Goal: Task Accomplishment & Management: Complete application form

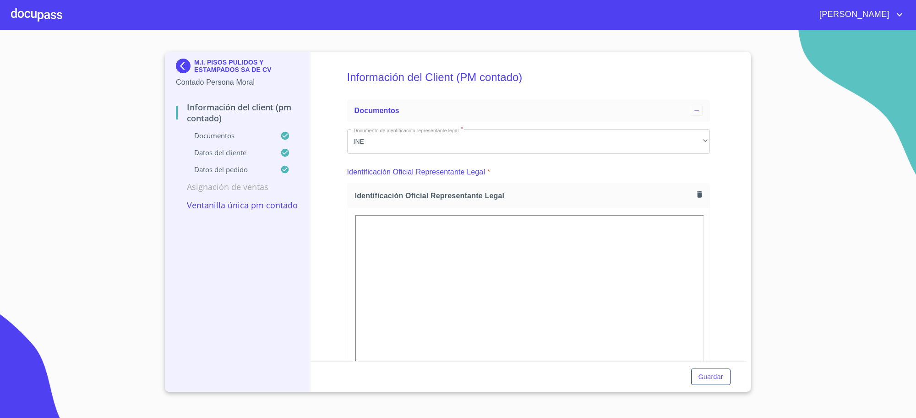
click at [252, 67] on p "M.I. PISOS PULIDOS Y ESTAMPADOS SA DE CV" at bounding box center [246, 66] width 105 height 15
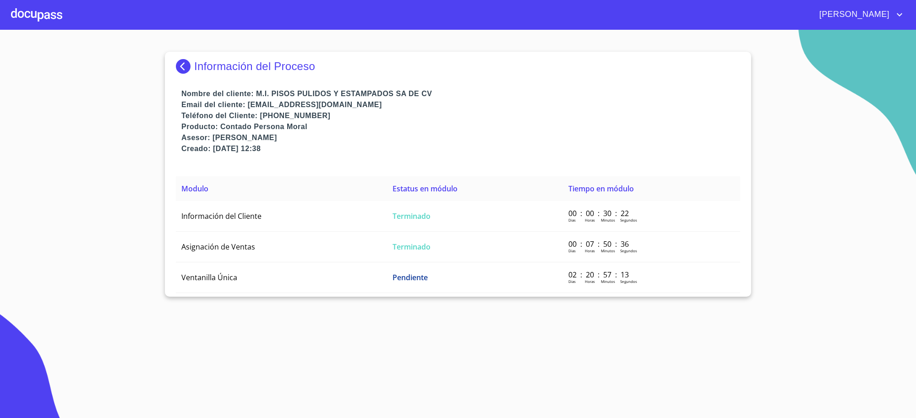
drag, startPoint x: 220, startPoint y: 102, endPoint x: 213, endPoint y: 89, distance: 14.8
click at [218, 102] on p "Email del cliente: [EMAIL_ADDRESS][DOMAIN_NAME]" at bounding box center [460, 104] width 558 height 11
click at [213, 58] on div "Información del Proceso" at bounding box center [458, 70] width 564 height 37
click at [211, 66] on p "Información del Proceso" at bounding box center [254, 66] width 121 height 13
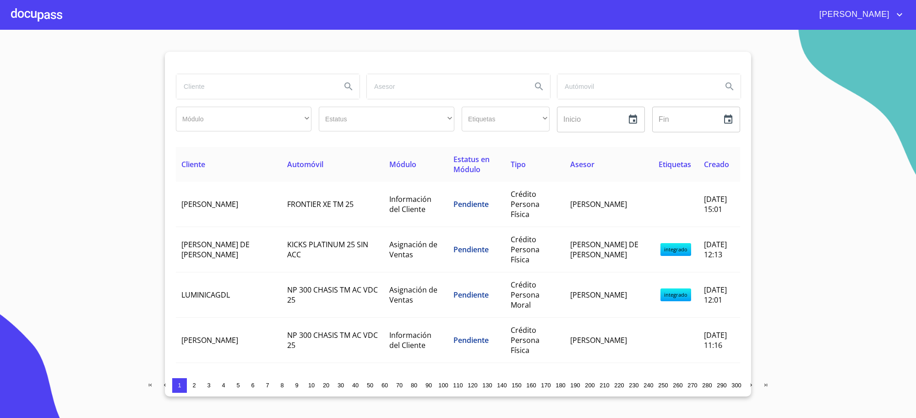
click at [216, 82] on input "search" at bounding box center [254, 86] width 157 height 25
type input "[PERSON_NAME]"
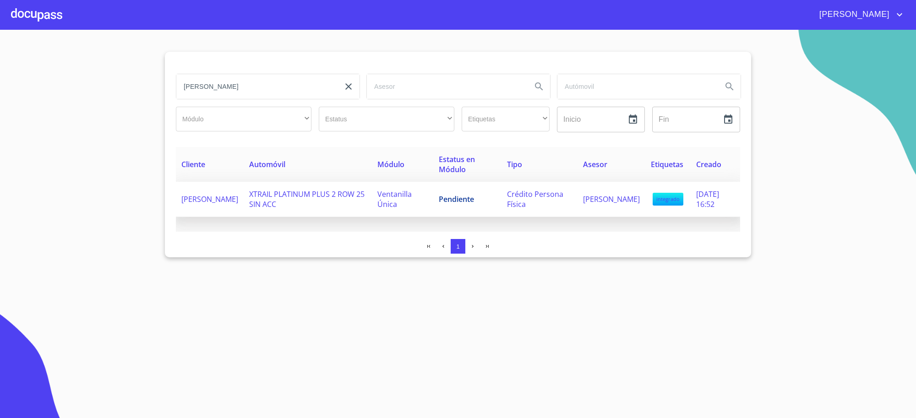
click at [379, 196] on span "Ventanilla Única" at bounding box center [394, 199] width 34 height 20
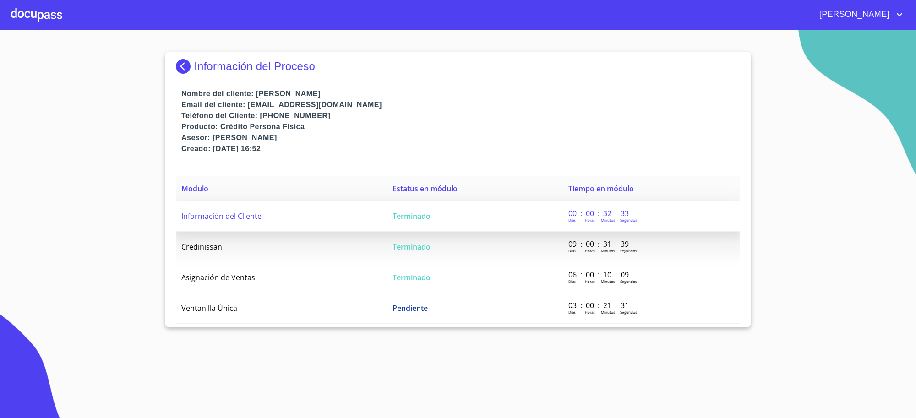
click at [447, 205] on td "Terminado" at bounding box center [475, 216] width 176 height 31
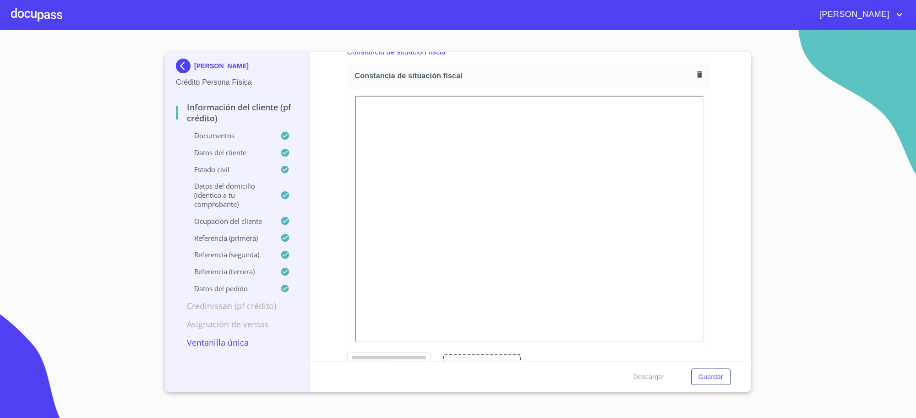
scroll to position [2628, 0]
click at [177, 62] on img at bounding box center [185, 66] width 18 height 15
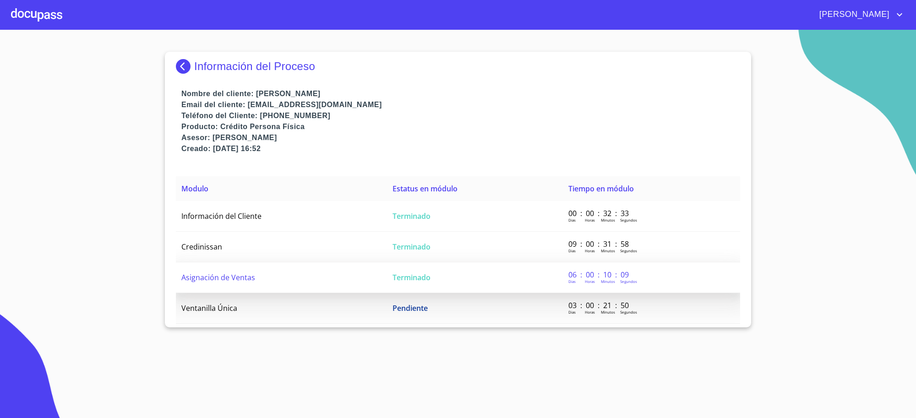
click at [419, 277] on span "Terminado" at bounding box center [411, 277] width 38 height 10
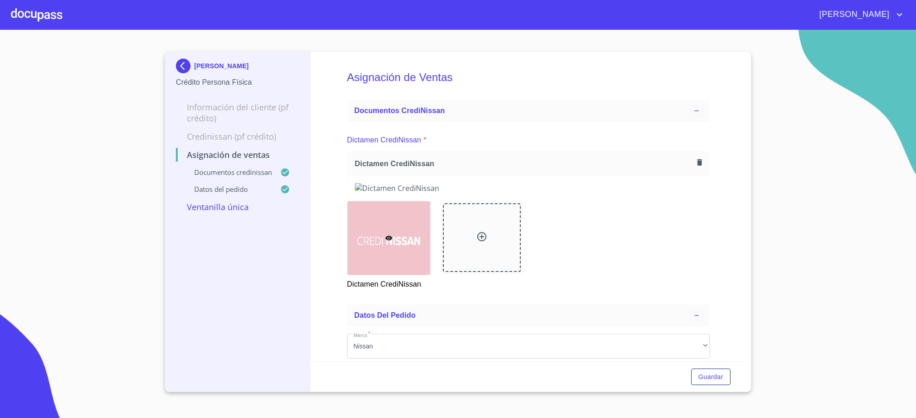
click at [184, 65] on img at bounding box center [185, 66] width 18 height 15
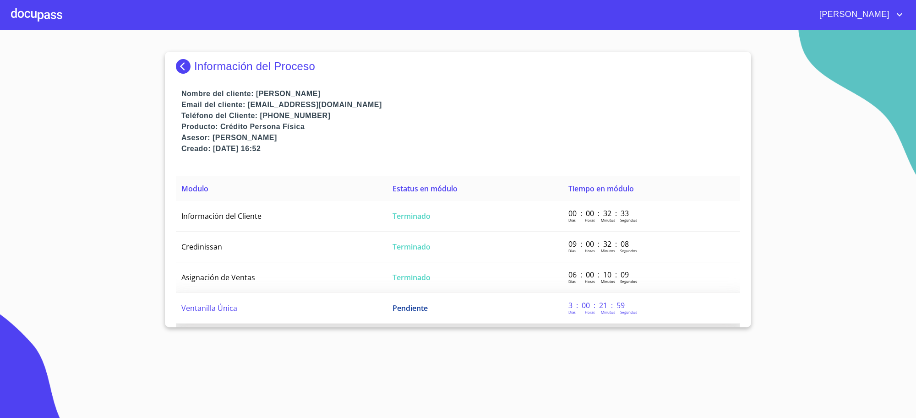
click at [464, 310] on td "Pendiente" at bounding box center [475, 308] width 176 height 31
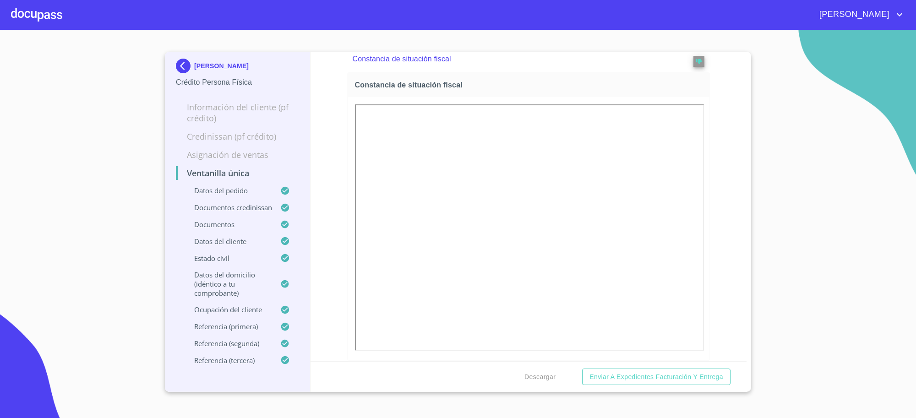
scroll to position [3113, 0]
click at [696, 19] on div "Constancia de situación fiscal" at bounding box center [528, 5] width 363 height 27
click at [693, 11] on span "reject" at bounding box center [698, 8] width 10 height 6
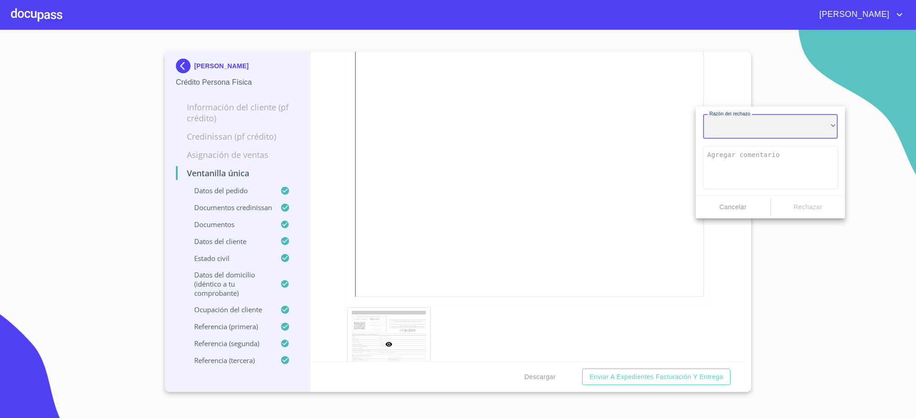
click at [720, 130] on div "​" at bounding box center [770, 126] width 135 height 25
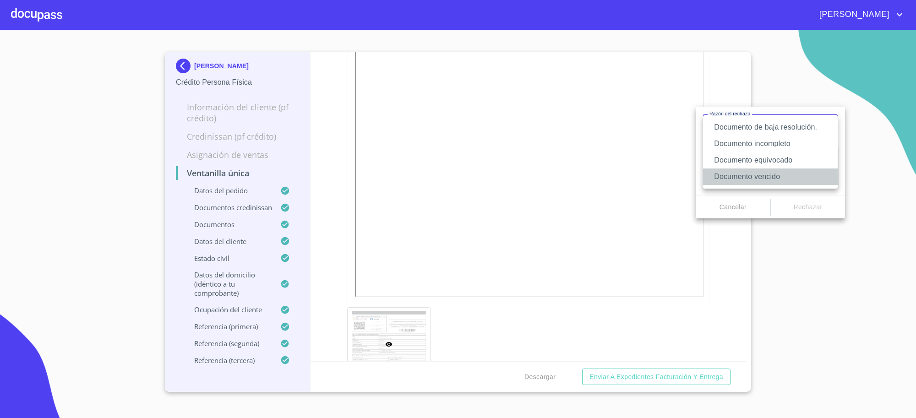
click at [722, 173] on li "Documento vencido" at bounding box center [770, 176] width 135 height 16
type textarea "Favor de enviar de nuevo documento con fecha no mayor a 60 días, puede ser foto…"
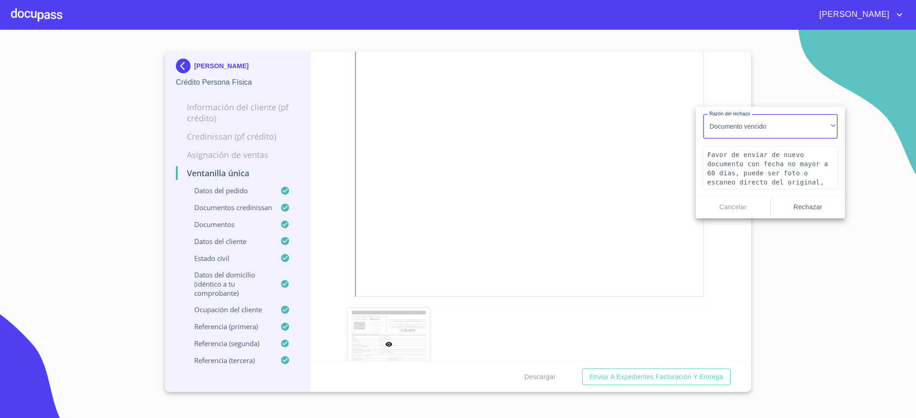
click at [791, 206] on span "Rechazar" at bounding box center [807, 206] width 67 height 11
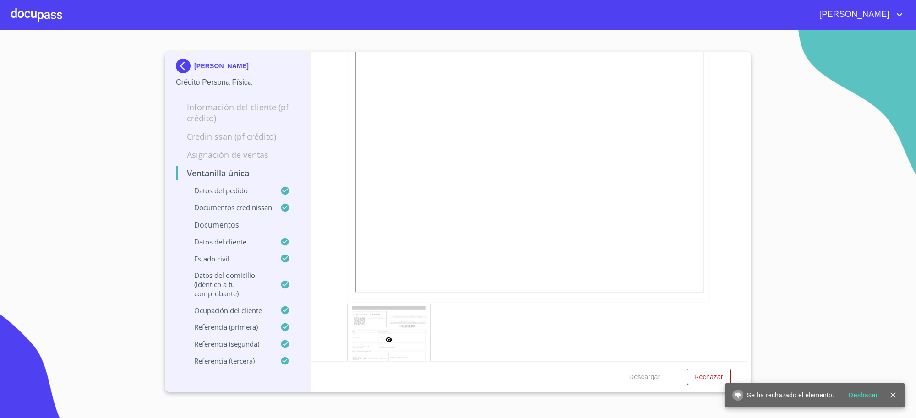
click at [190, 70] on img at bounding box center [185, 66] width 18 height 15
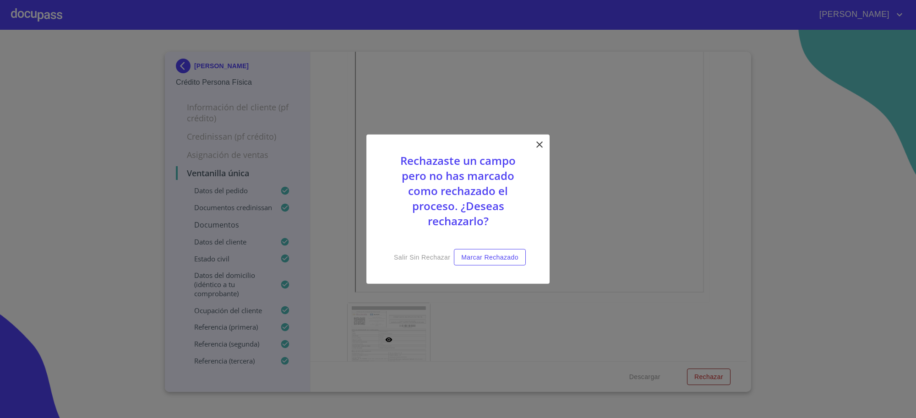
click at [537, 139] on icon at bounding box center [539, 144] width 11 height 11
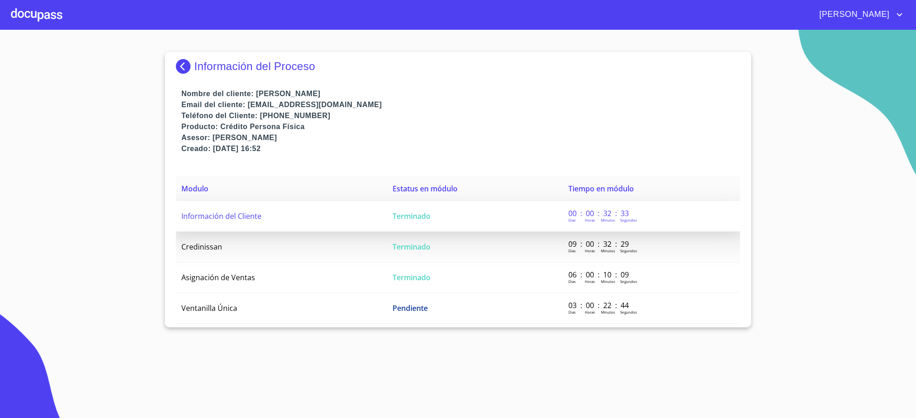
click at [438, 220] on td "Terminado" at bounding box center [475, 216] width 176 height 31
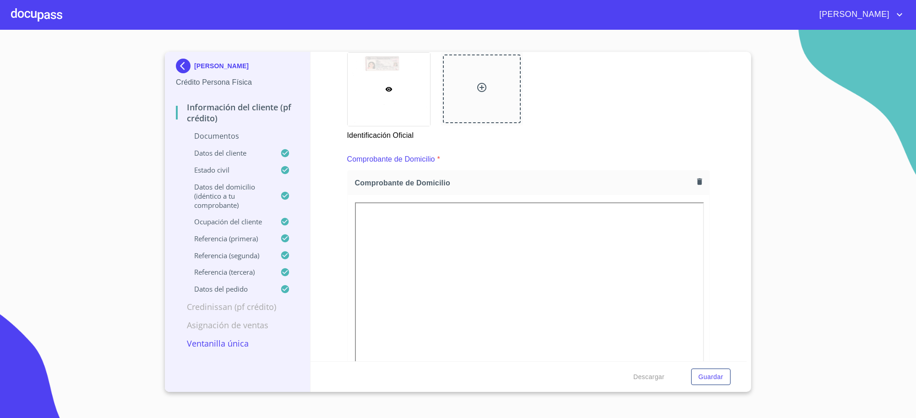
scroll to position [458, 0]
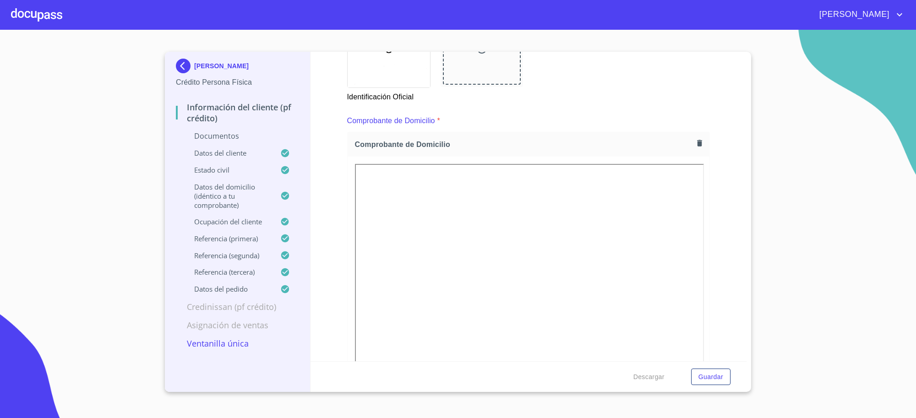
click at [191, 68] on img at bounding box center [185, 66] width 18 height 15
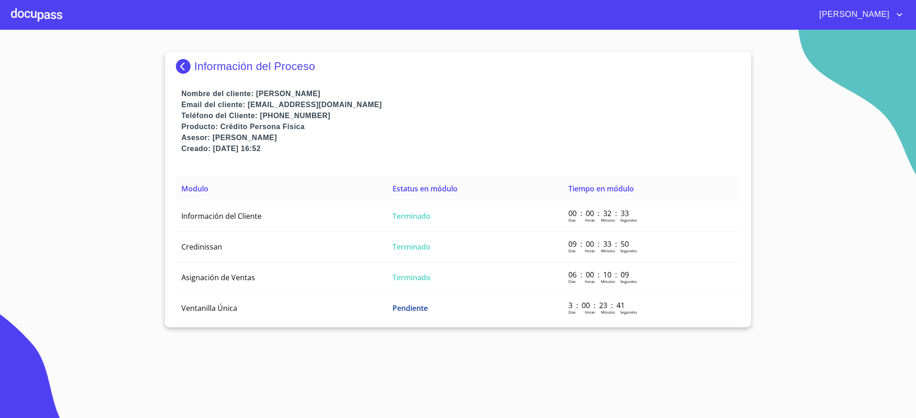
click at [200, 67] on p "Información del Proceso" at bounding box center [254, 66] width 121 height 13
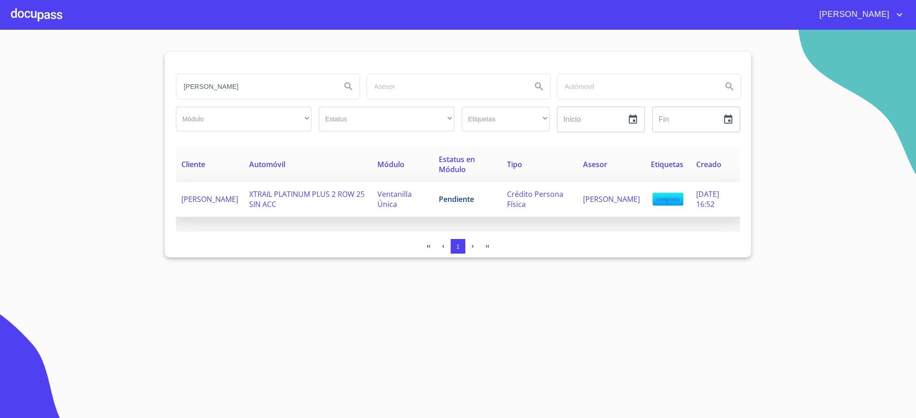
click at [336, 215] on td "XTRAIL PLATINUM PLUS 2 ROW 25 SIN ACC" at bounding box center [308, 199] width 128 height 35
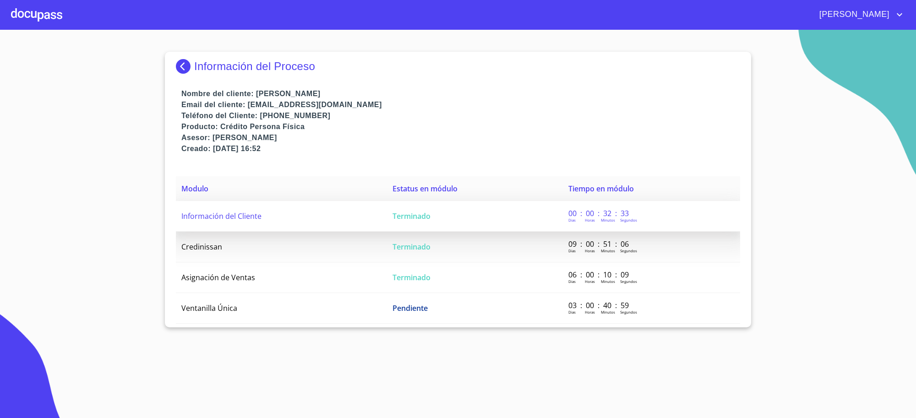
click at [412, 229] on td "Terminado" at bounding box center [475, 216] width 176 height 31
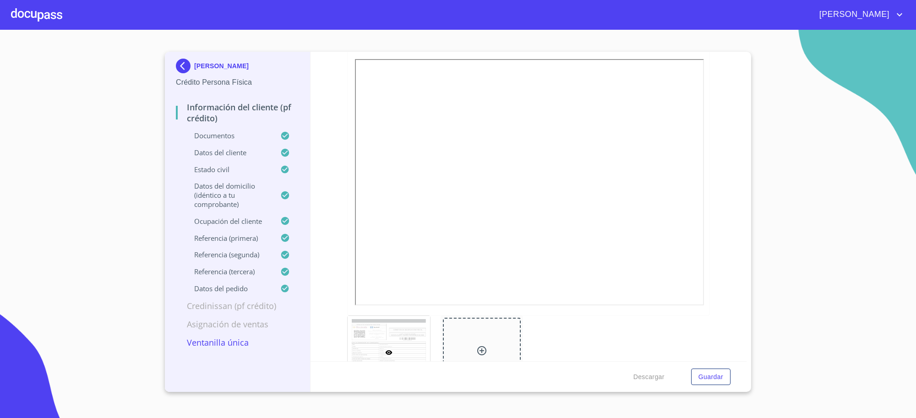
scroll to position [2633, 0]
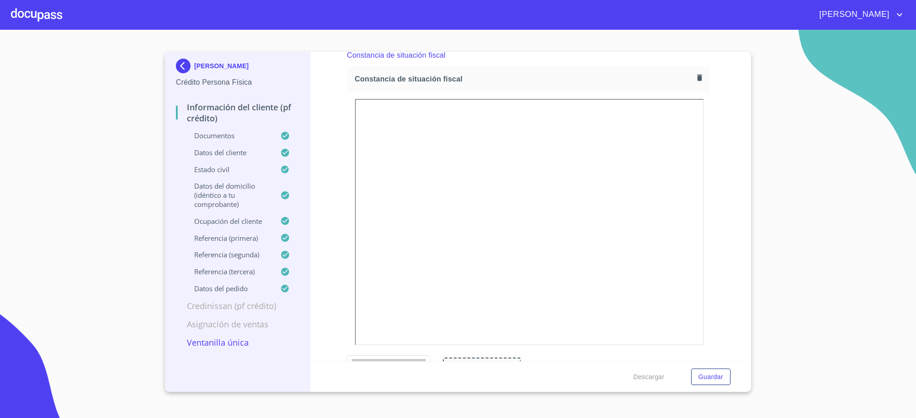
click at [204, 61] on div "[PERSON_NAME]" at bounding box center [237, 68] width 123 height 18
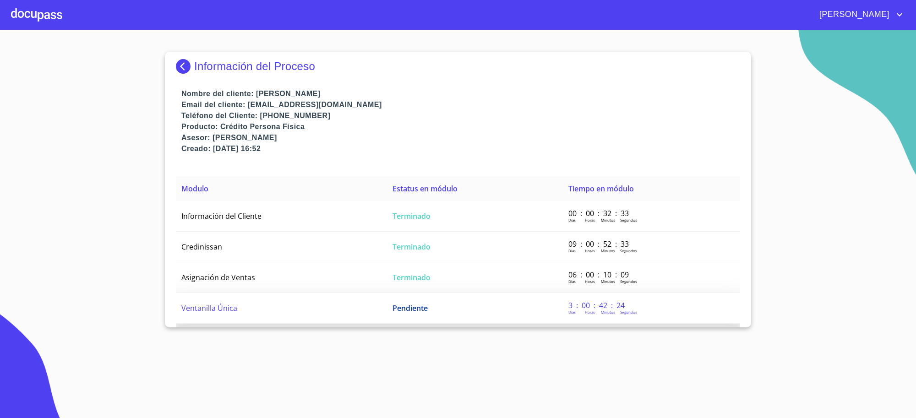
click at [438, 314] on td "Pendiente" at bounding box center [475, 308] width 176 height 31
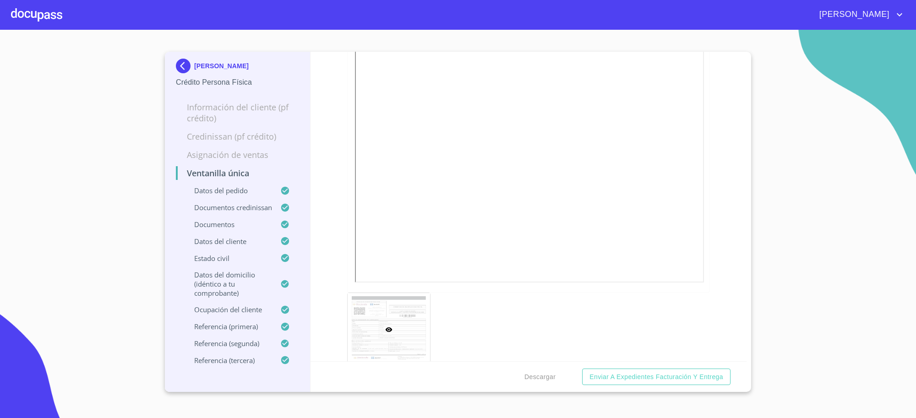
scroll to position [3172, 0]
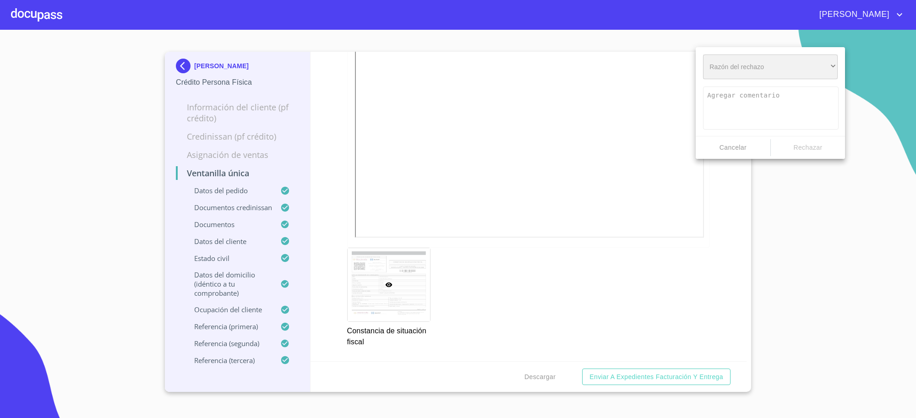
click at [752, 69] on div "​" at bounding box center [770, 66] width 135 height 25
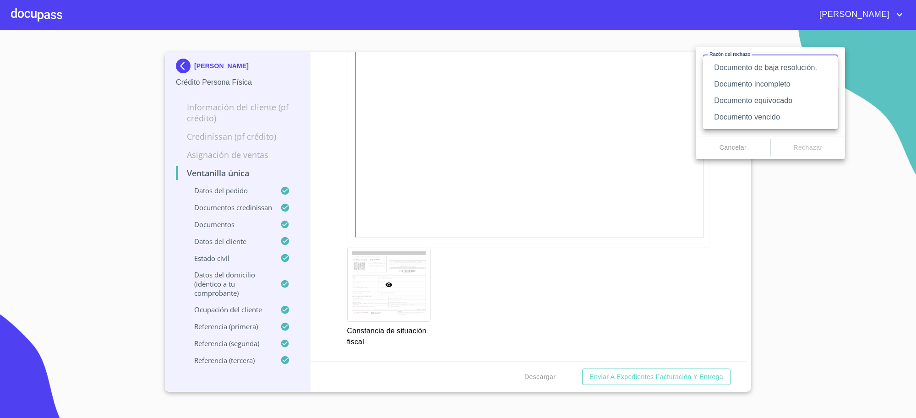
click at [757, 117] on li "Documento vencido" at bounding box center [770, 117] width 135 height 16
type textarea "Favor de enviar de nuevo documento con fecha no mayor a 60 días, puede ser foto…"
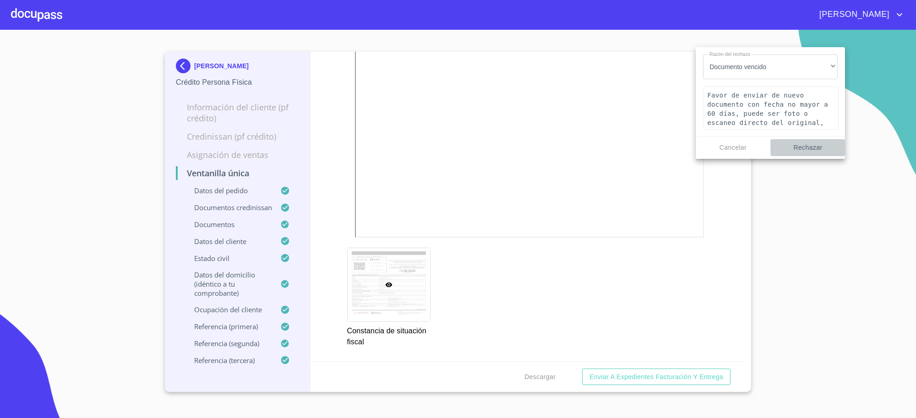
click at [807, 148] on span "Rechazar" at bounding box center [807, 147] width 67 height 11
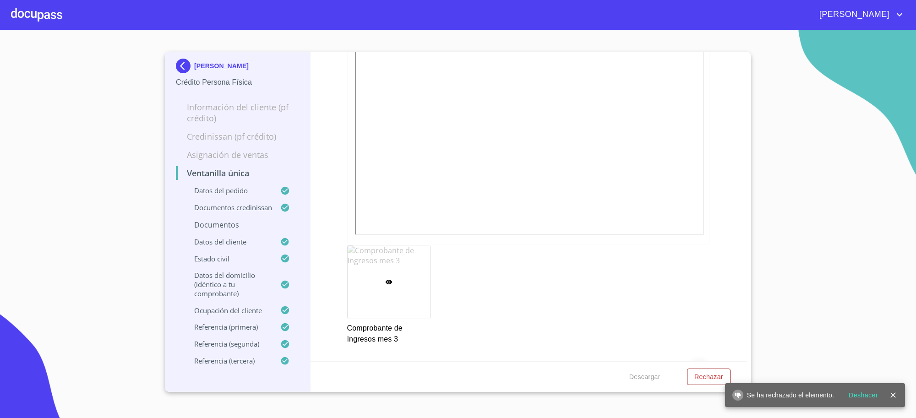
scroll to position [2046, 0]
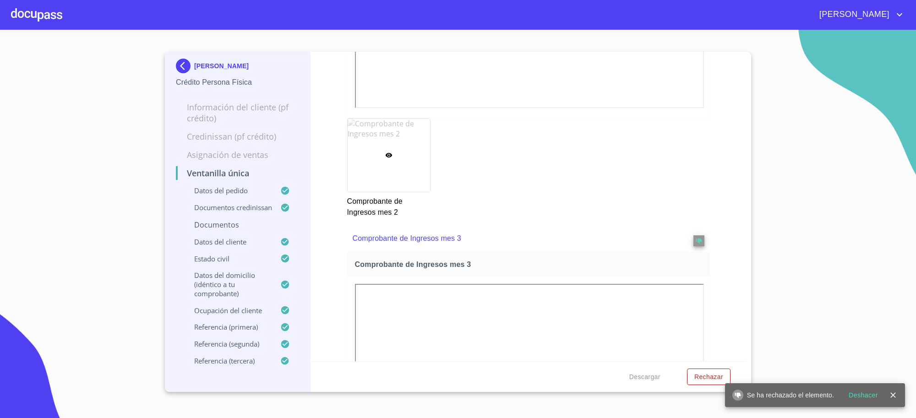
click at [225, 60] on div "[PERSON_NAME]" at bounding box center [237, 68] width 123 height 18
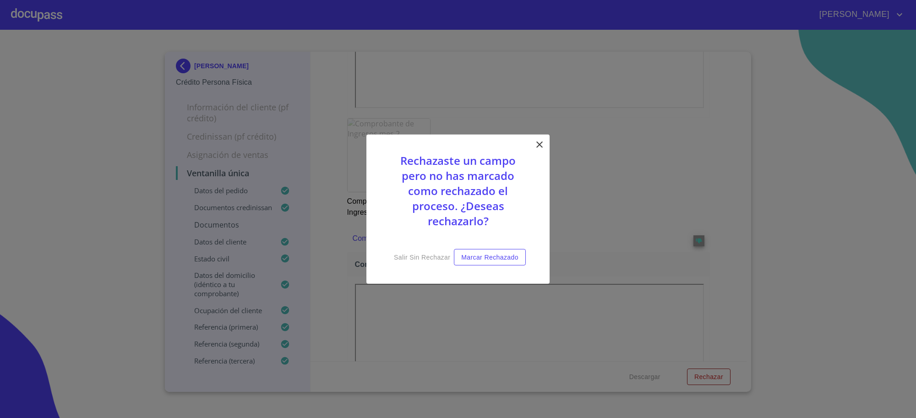
drag, startPoint x: 536, startPoint y: 147, endPoint x: 438, endPoint y: 211, distance: 117.3
click at [533, 150] on div "Rechazaste un campo pero no has marcado como rechazado el proceso. ¿Deseas rech…" at bounding box center [457, 209] width 183 height 150
click at [545, 143] on div "Rechazaste un campo pero no has marcado como rechazado el proceso. ¿Deseas rech…" at bounding box center [457, 209] width 183 height 150
click at [544, 143] on icon at bounding box center [539, 144] width 11 height 11
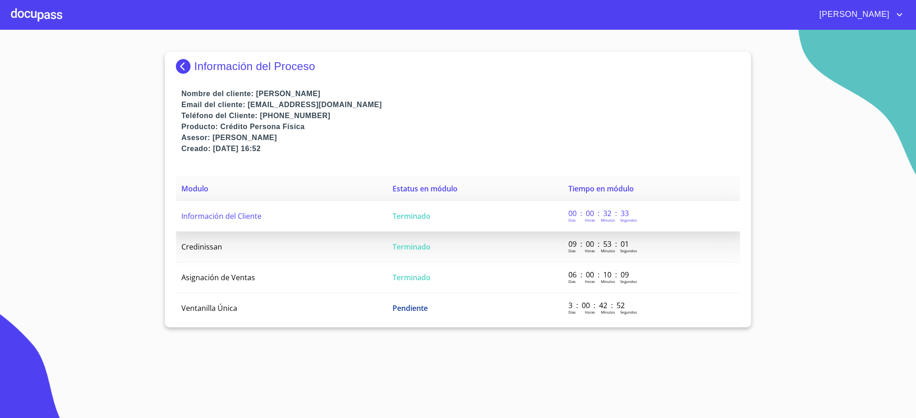
click at [441, 220] on td "Terminado" at bounding box center [475, 216] width 176 height 31
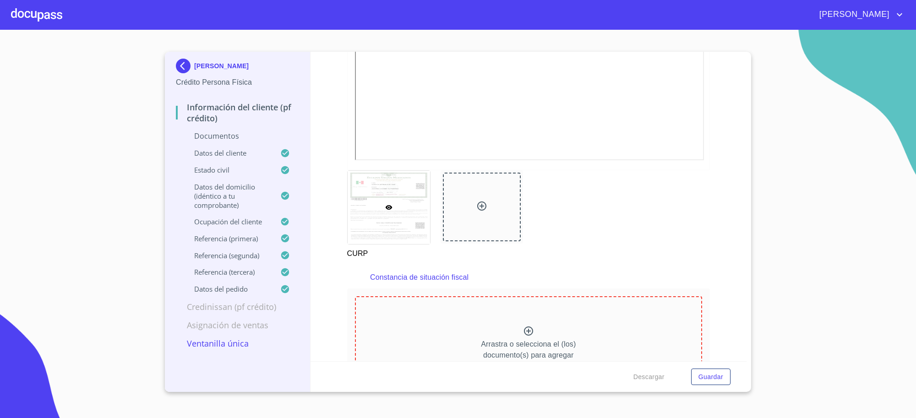
scroll to position [2678, 0]
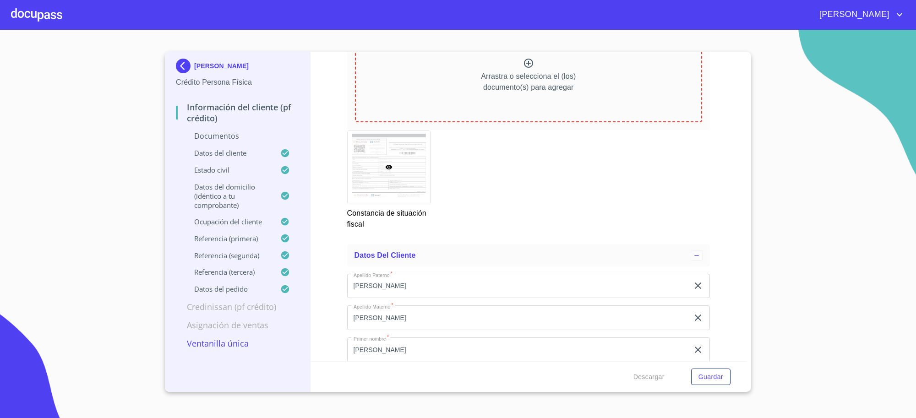
click at [181, 65] on img at bounding box center [185, 66] width 18 height 15
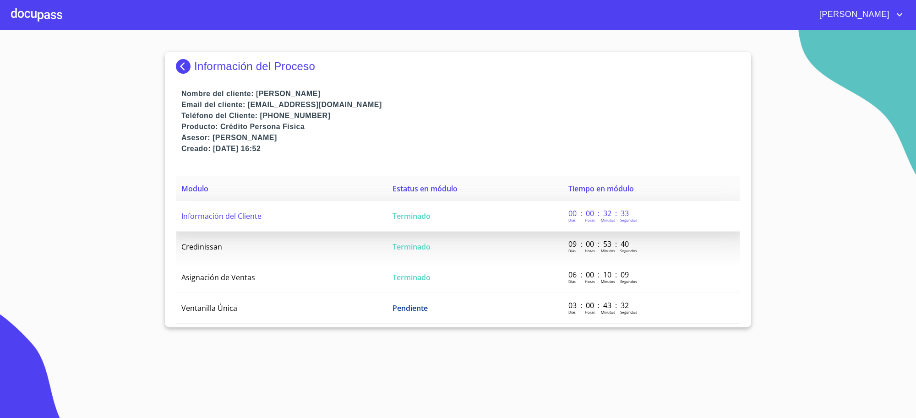
click at [401, 209] on td "Terminado" at bounding box center [475, 216] width 176 height 31
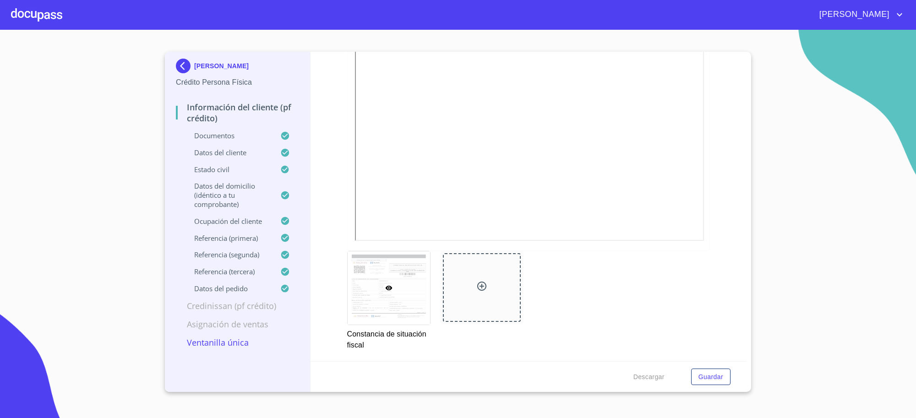
scroll to position [2753, 0]
